Goal: Transaction & Acquisition: Purchase product/service

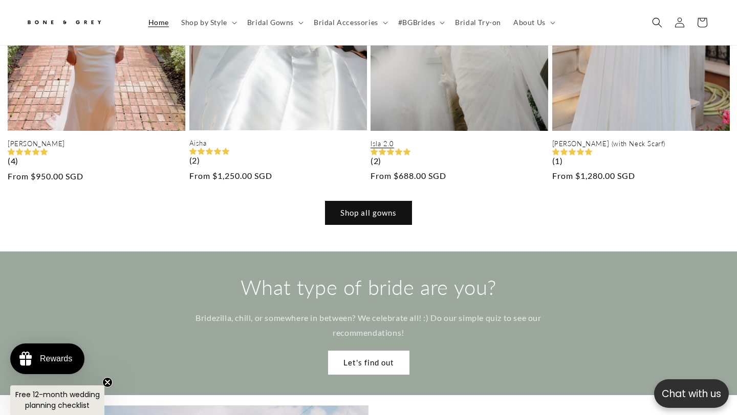
scroll to position [1277, 0]
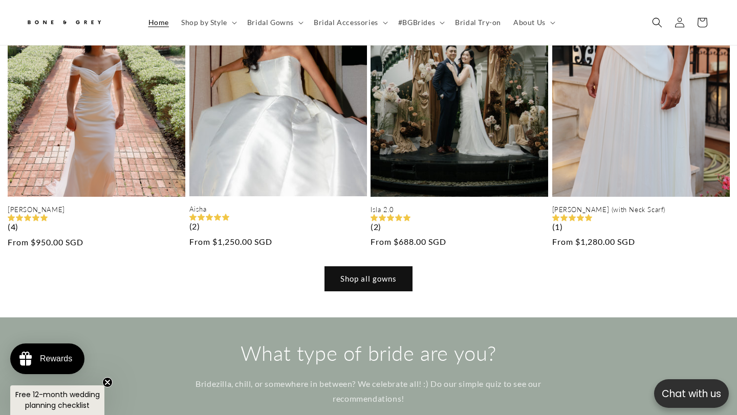
click at [401, 267] on link "Shop all gowns" at bounding box center [368, 279] width 87 height 24
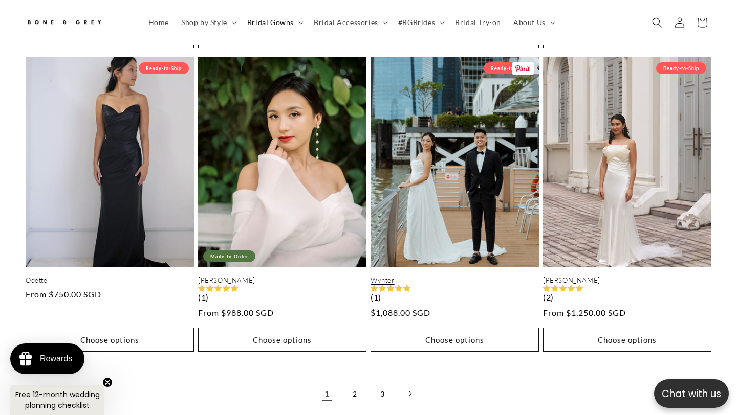
scroll to position [2619, 0]
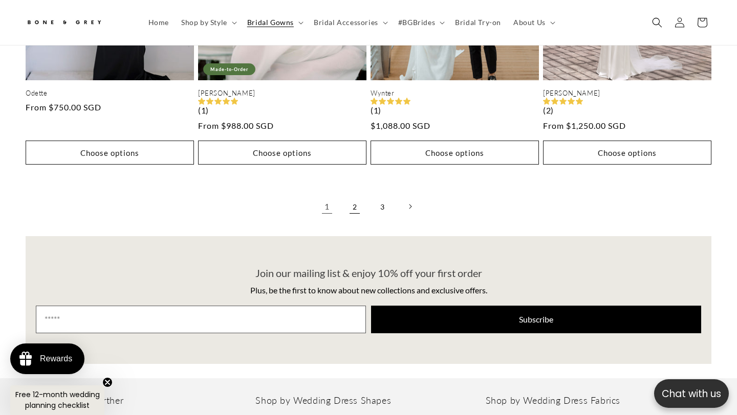
click at [356, 195] on link "2" at bounding box center [354, 206] width 23 height 23
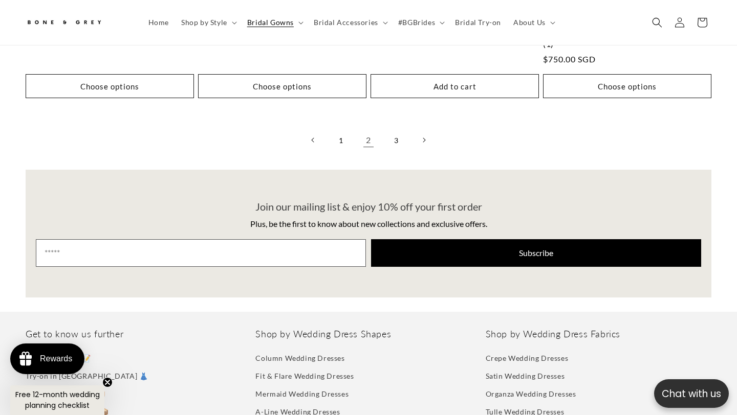
scroll to position [2631, 0]
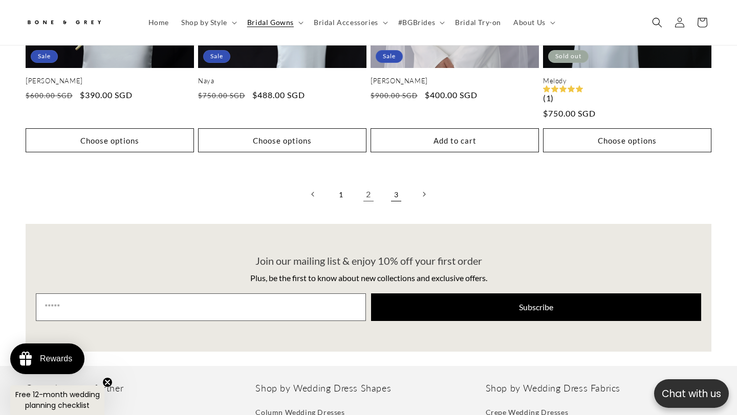
click at [396, 183] on link "3" at bounding box center [396, 194] width 23 height 23
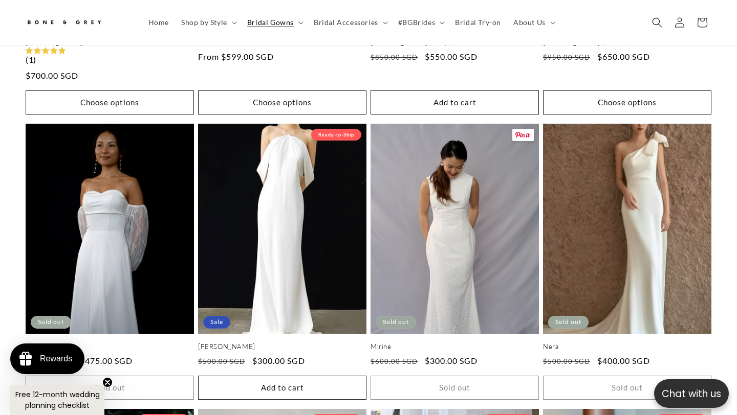
scroll to position [733, 0]
